Goal: Task Accomplishment & Management: Manage account settings

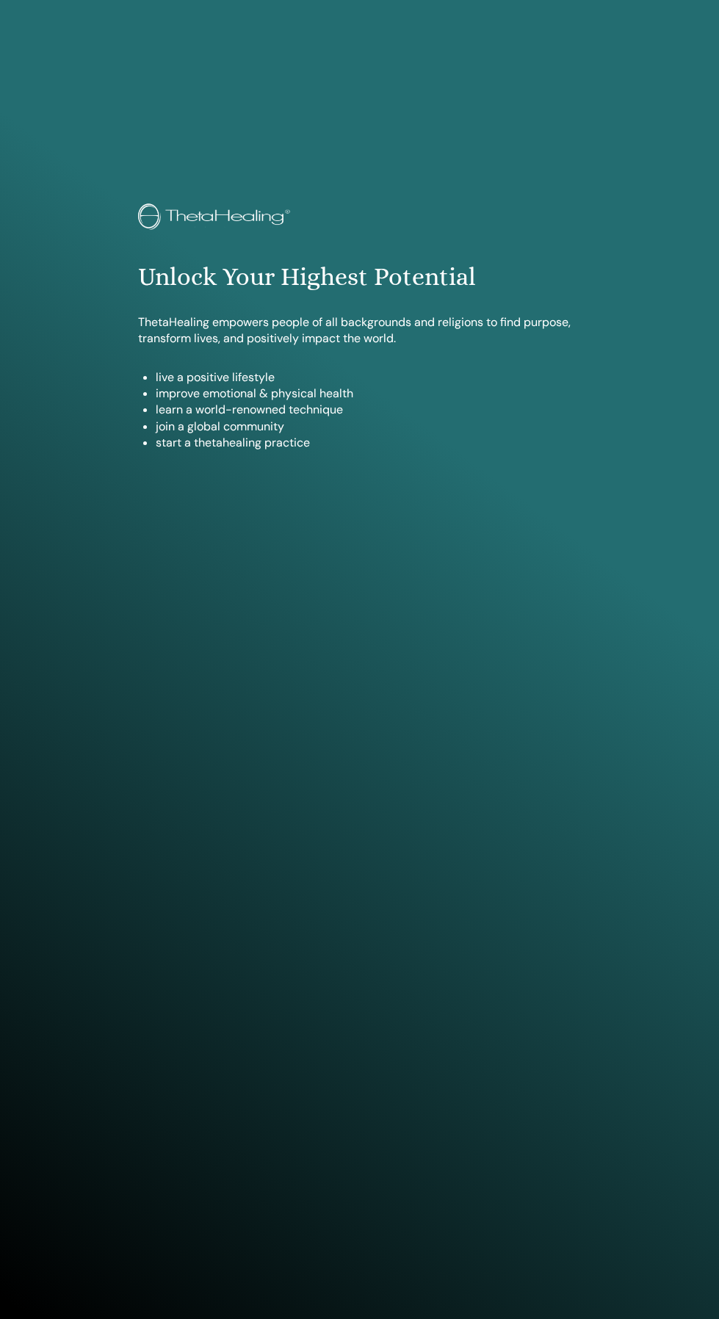
scroll to position [1200, 0]
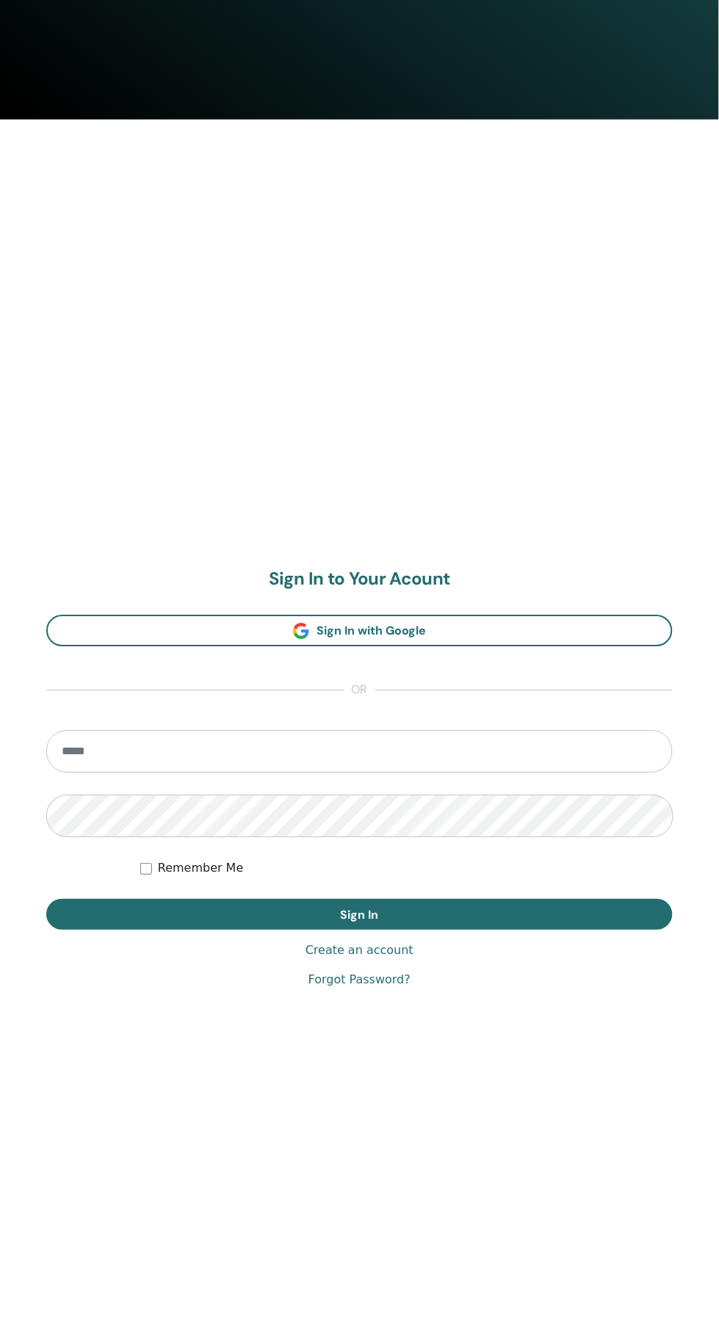
click at [525, 757] on input "email" at bounding box center [359, 752] width 627 height 43
type input "**********"
click at [46, 900] on button "Sign In" at bounding box center [359, 915] width 627 height 31
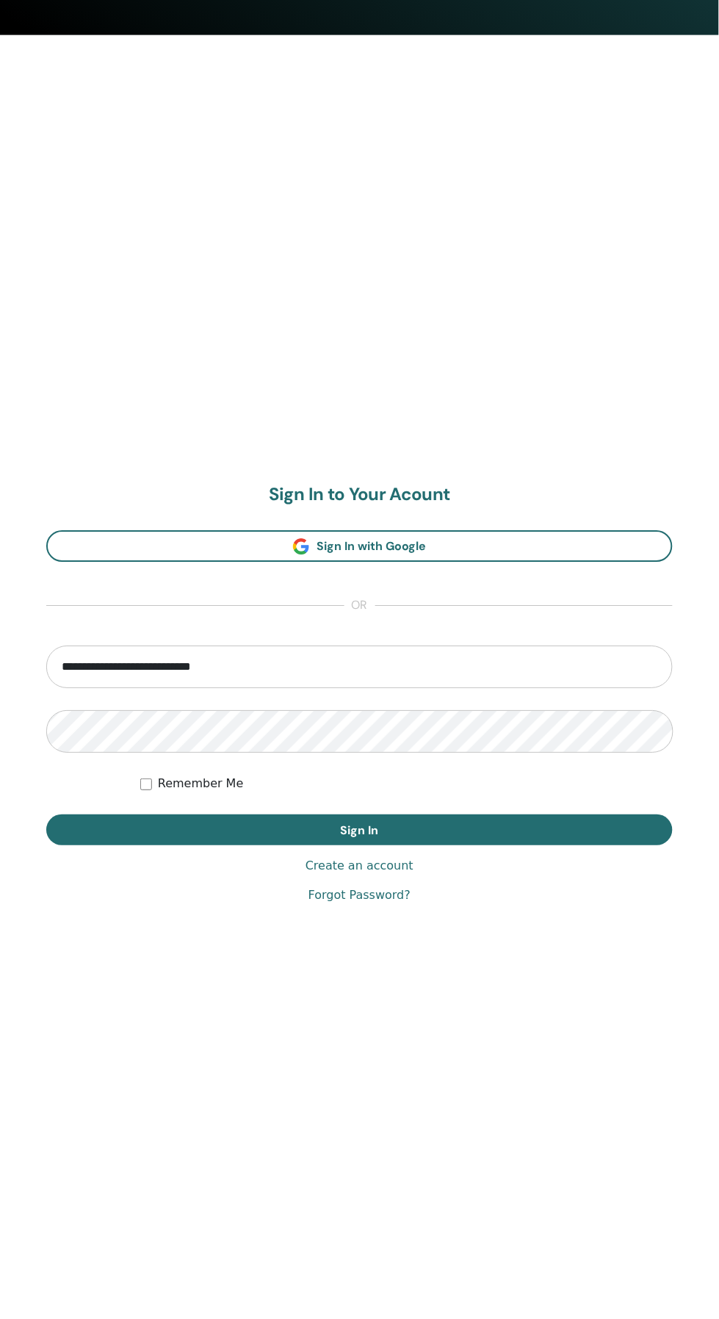
scroll to position [1309, 0]
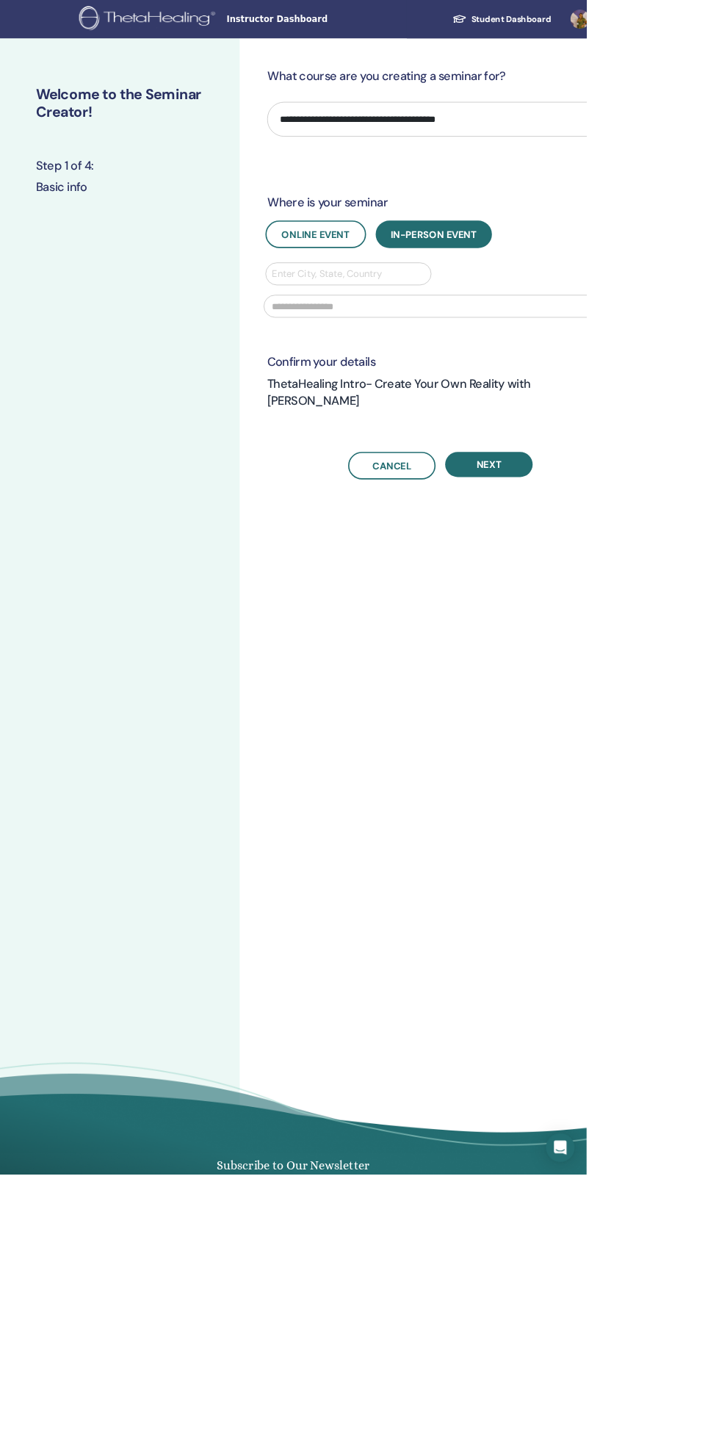
click at [179, 22] on img at bounding box center [183, 23] width 172 height 33
